Goal: Information Seeking & Learning: Learn about a topic

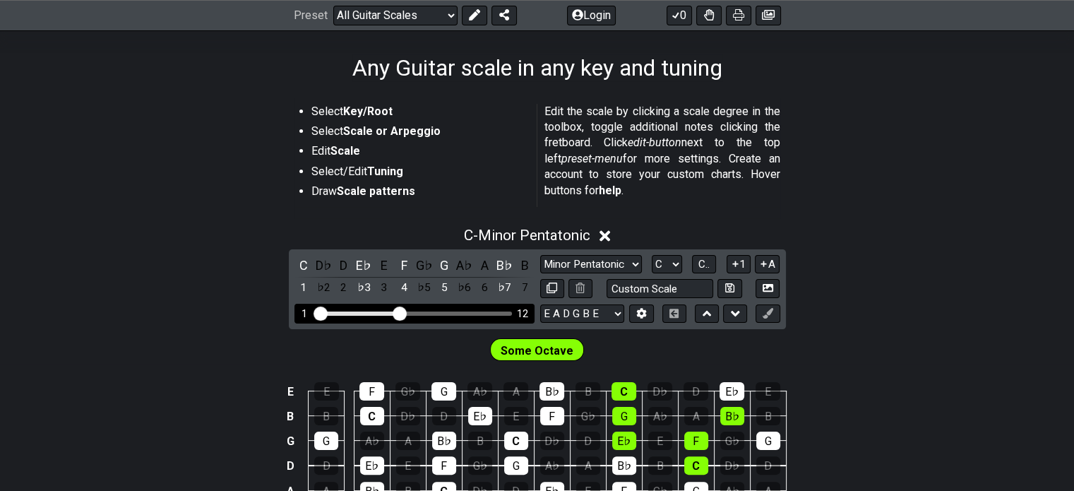
scroll to position [212, 0]
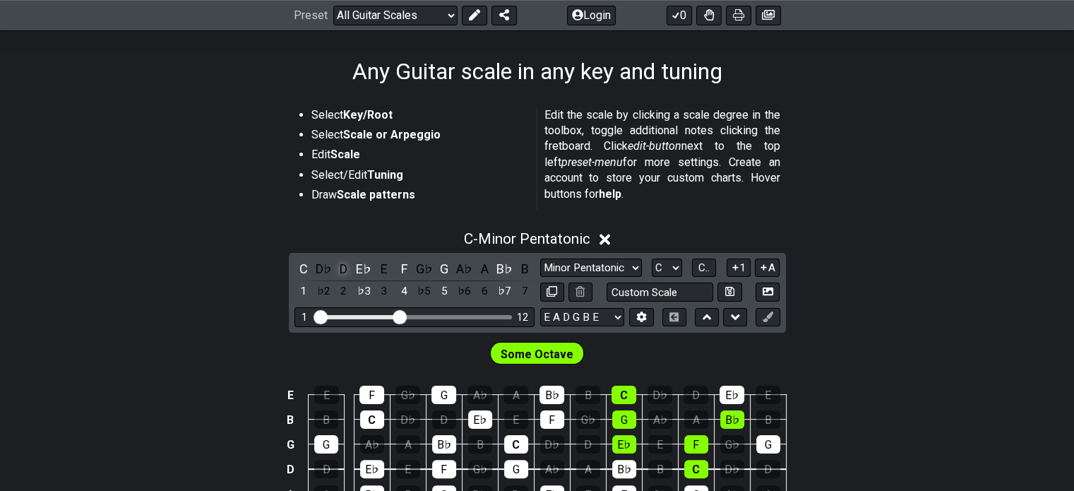
click at [343, 271] on div "D" at bounding box center [344, 268] width 18 height 19
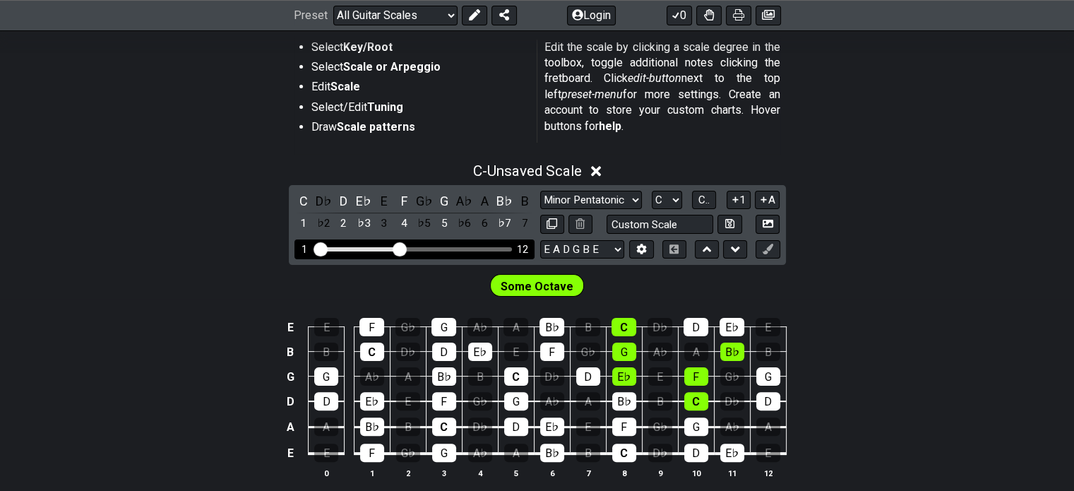
scroll to position [283, 0]
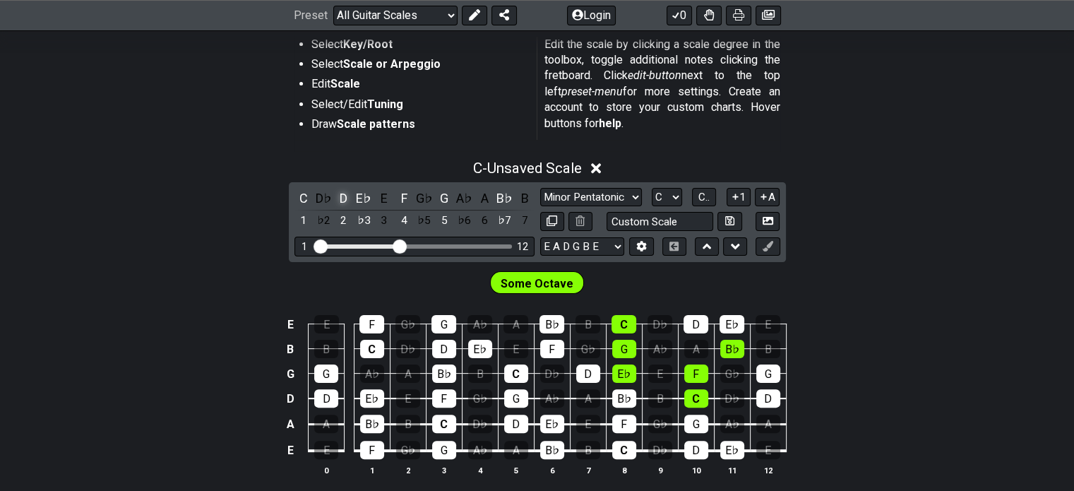
click at [345, 193] on div "D" at bounding box center [344, 198] width 18 height 19
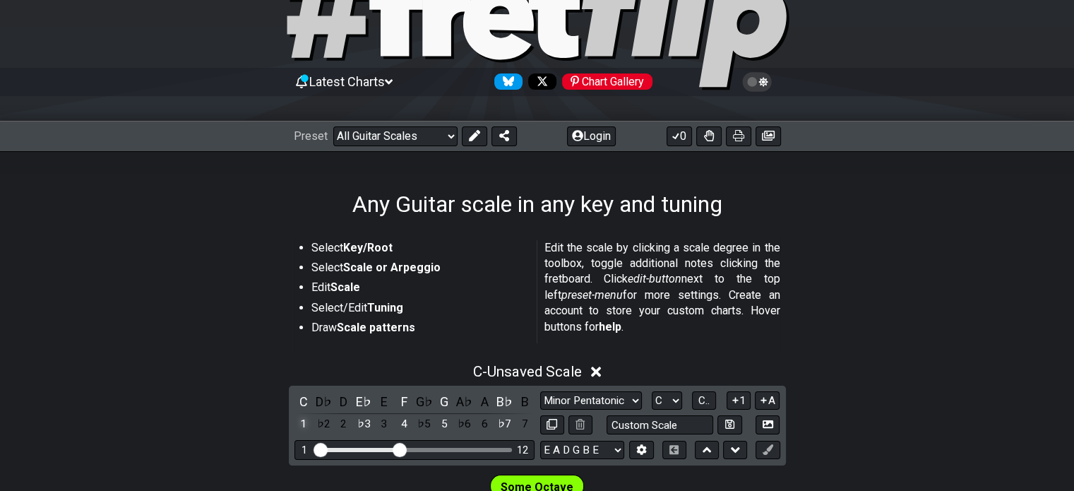
scroll to position [71, 0]
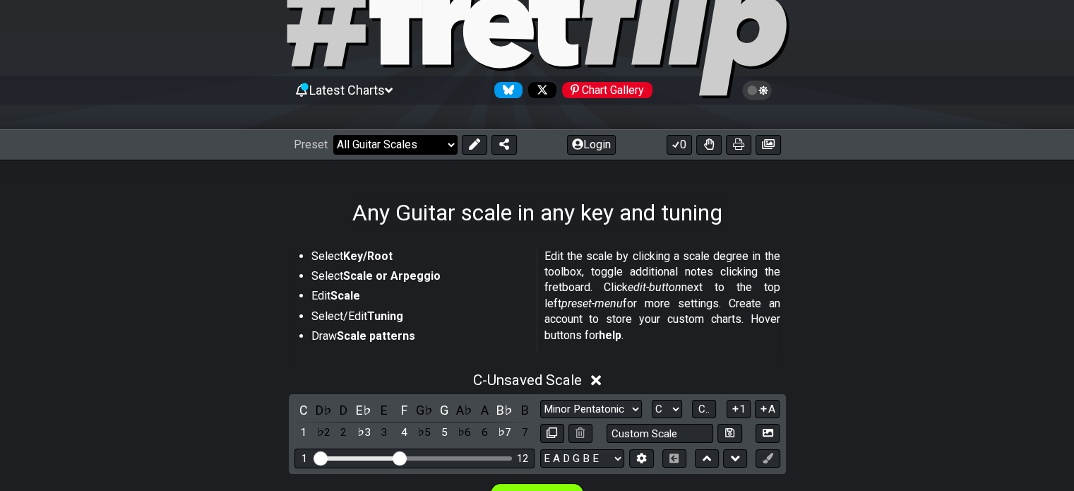
click at [425, 146] on select "Welcome to #fretflip! Initial Preset Custom Preset Minor Pentatonic Major Penta…" at bounding box center [395, 145] width 124 height 20
click at [333, 135] on select "Welcome to #fretflip! Initial Preset Custom Preset Minor Pentatonic Major Penta…" at bounding box center [395, 145] width 124 height 20
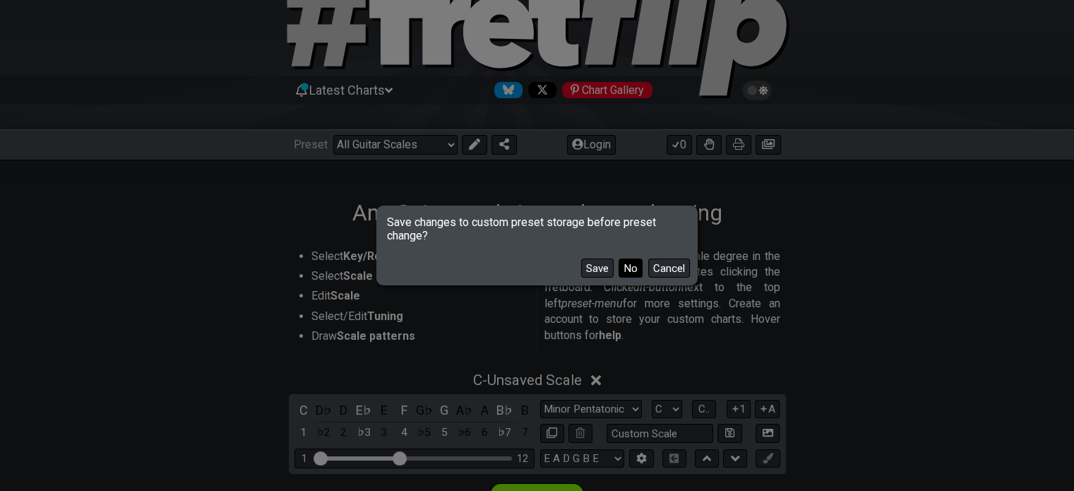
click at [638, 266] on button "No" at bounding box center [631, 268] width 24 height 19
select select "/the-7-modes"
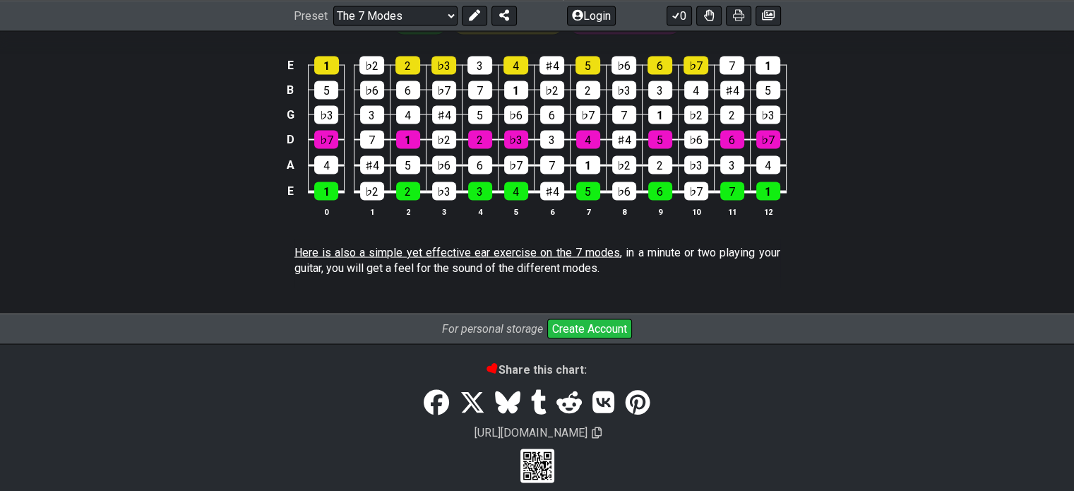
scroll to position [2863, 0]
